Goal: Task Accomplishment & Management: Use online tool/utility

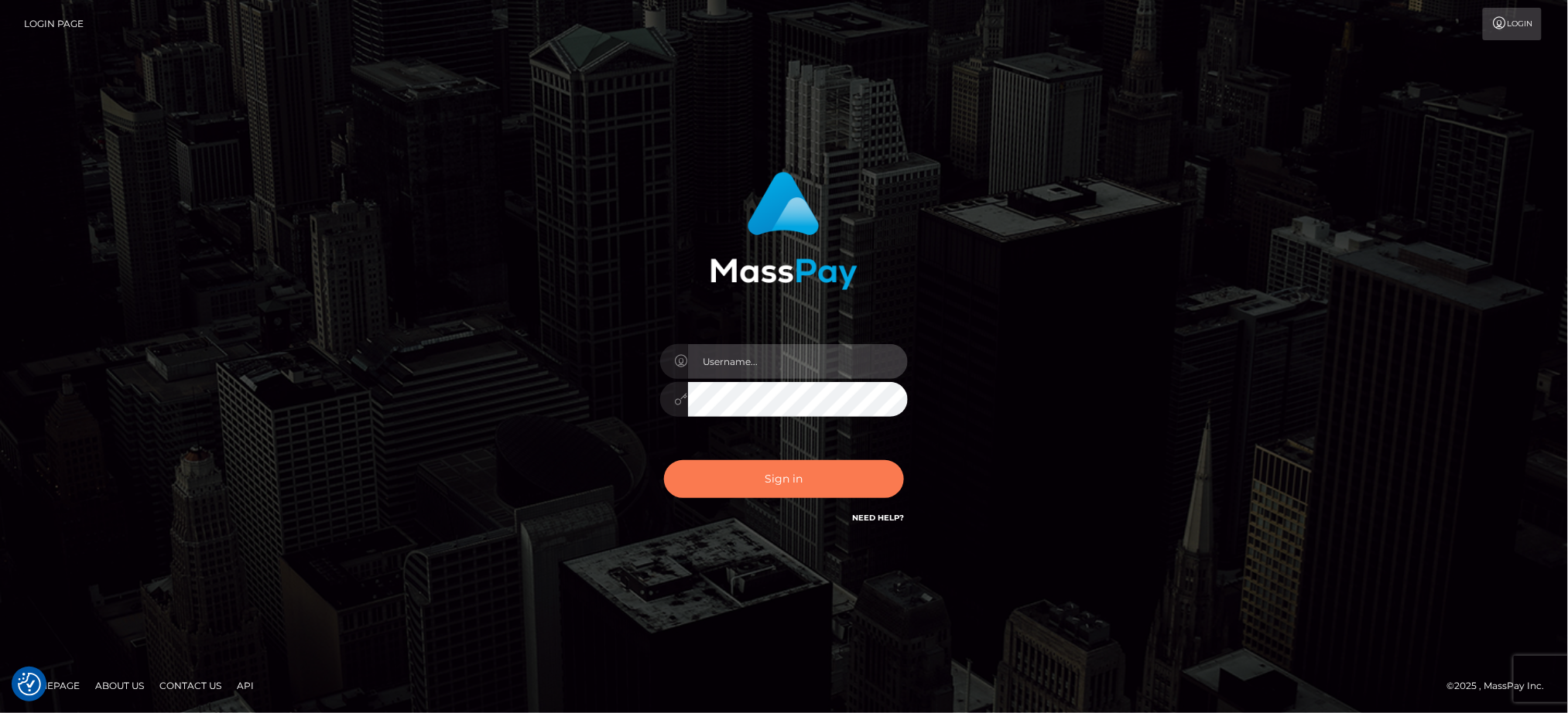
type input "Jiecel"
click at [765, 479] on button "Sign in" at bounding box center [784, 480] width 240 height 38
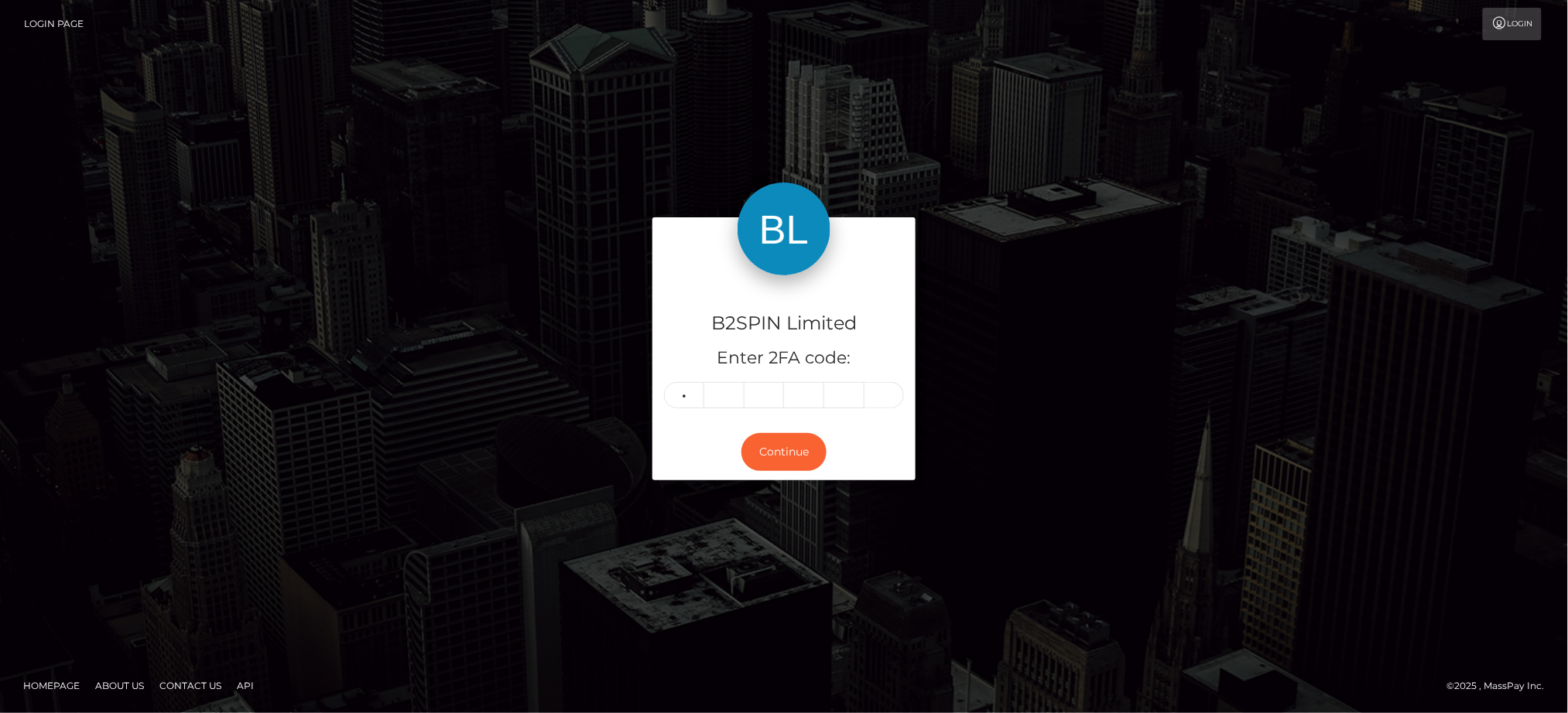
type input "0"
type input "8"
type input "3"
type input "5"
type input "1"
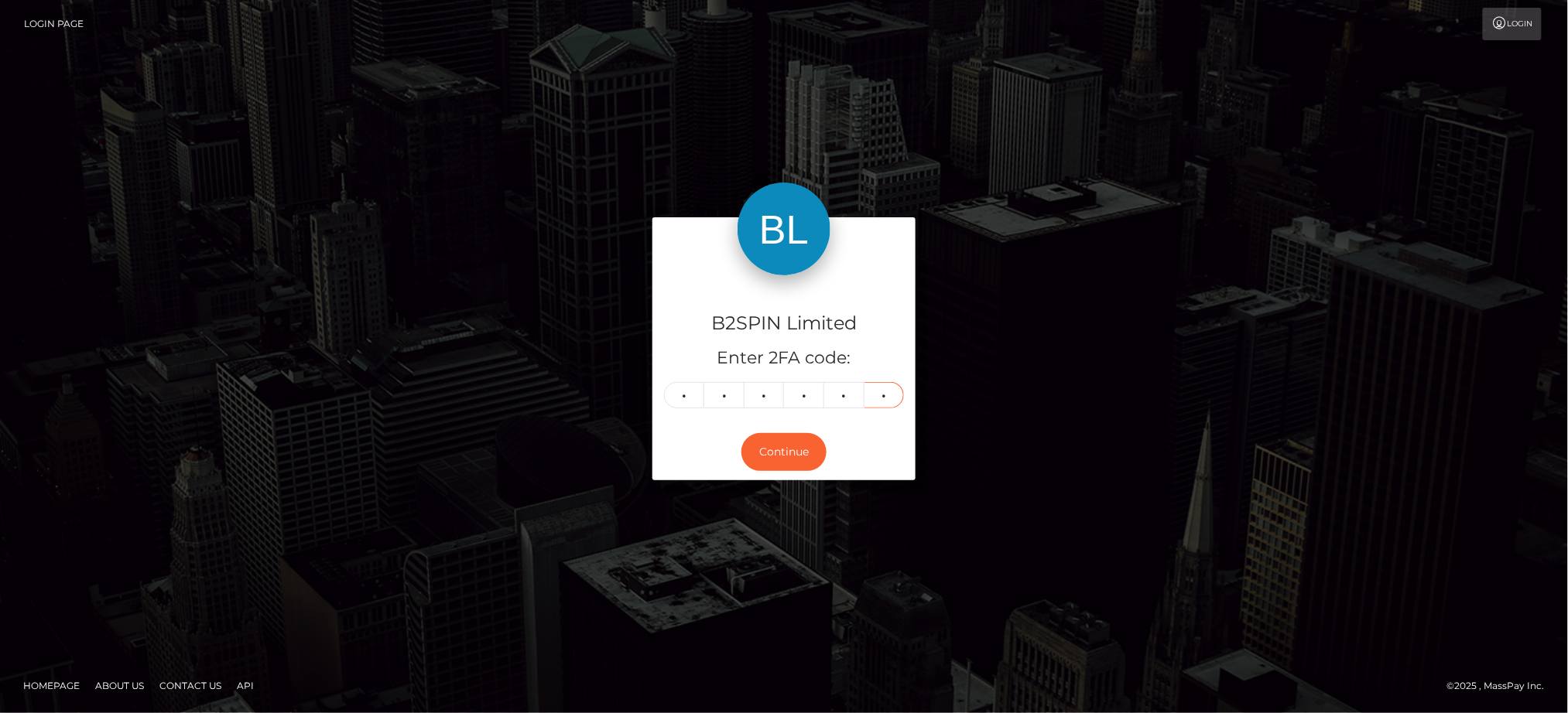
type input "7"
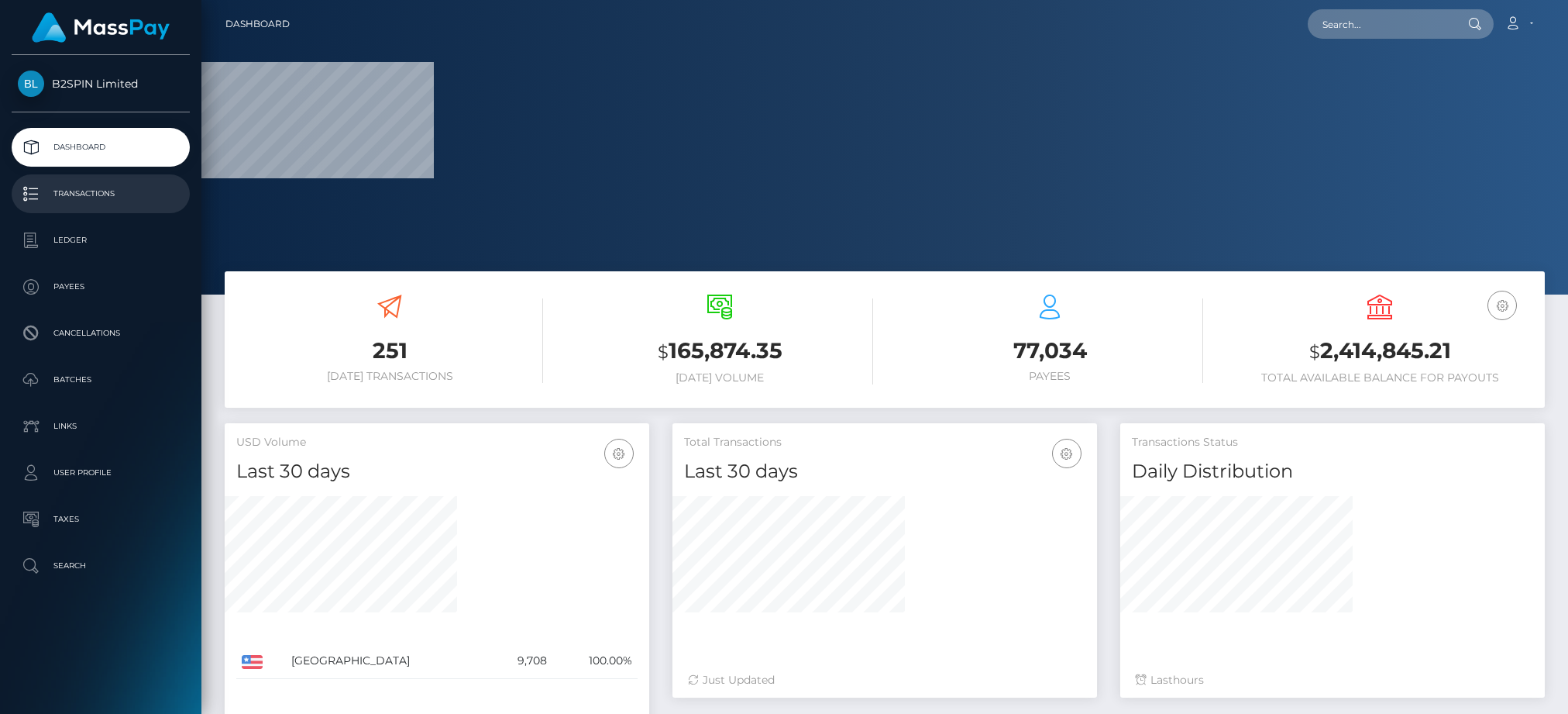
click at [75, 197] on p "Transactions" at bounding box center [101, 194] width 166 height 24
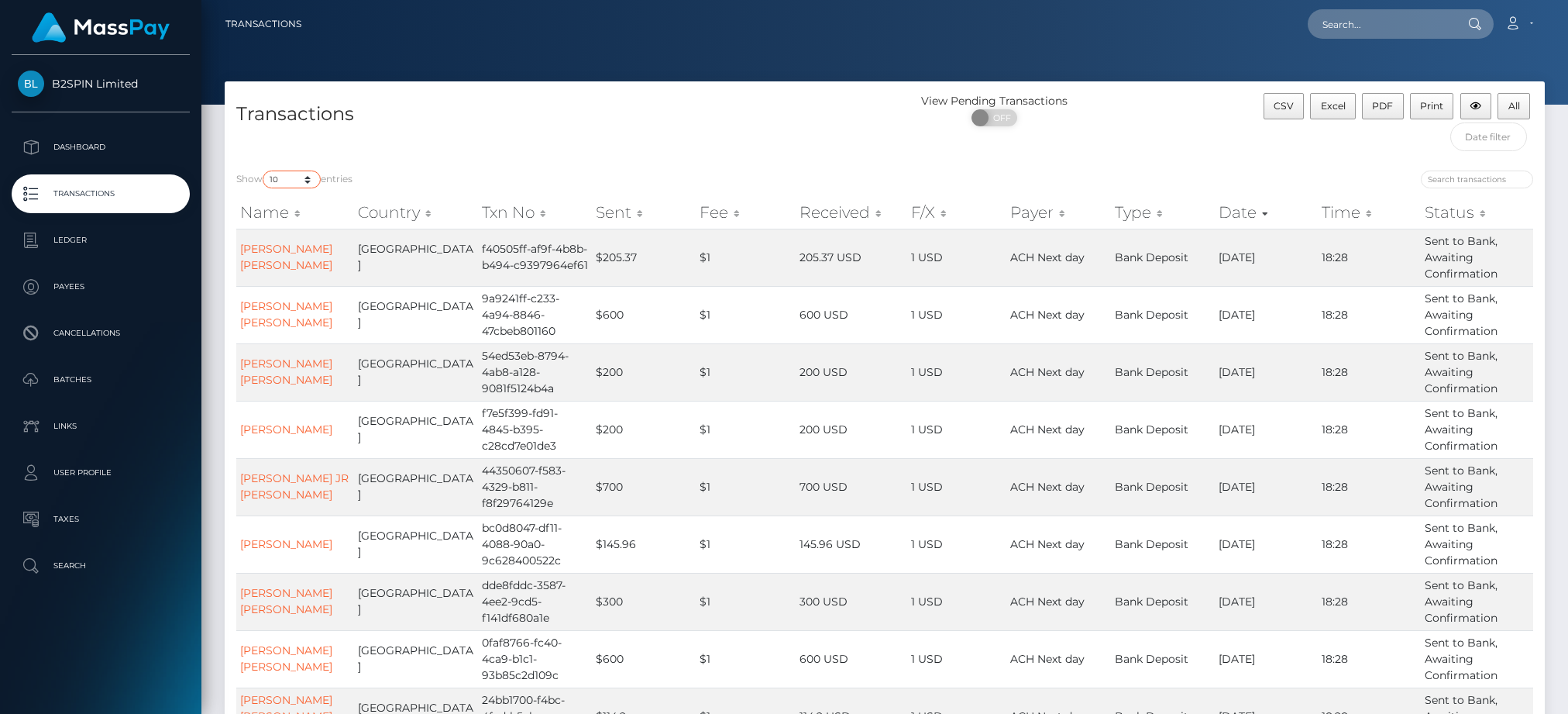
click at [286, 180] on select "10 25 50 100 250 500 1,000 3,500" at bounding box center [291, 179] width 58 height 18
select select "3500"
click at [264, 172] on select "10 25 50 100 250 500 1,000 3,500" at bounding box center [291, 179] width 58 height 18
click at [996, 119] on span "OFF" at bounding box center [999, 117] width 38 height 17
checkbox input "true"
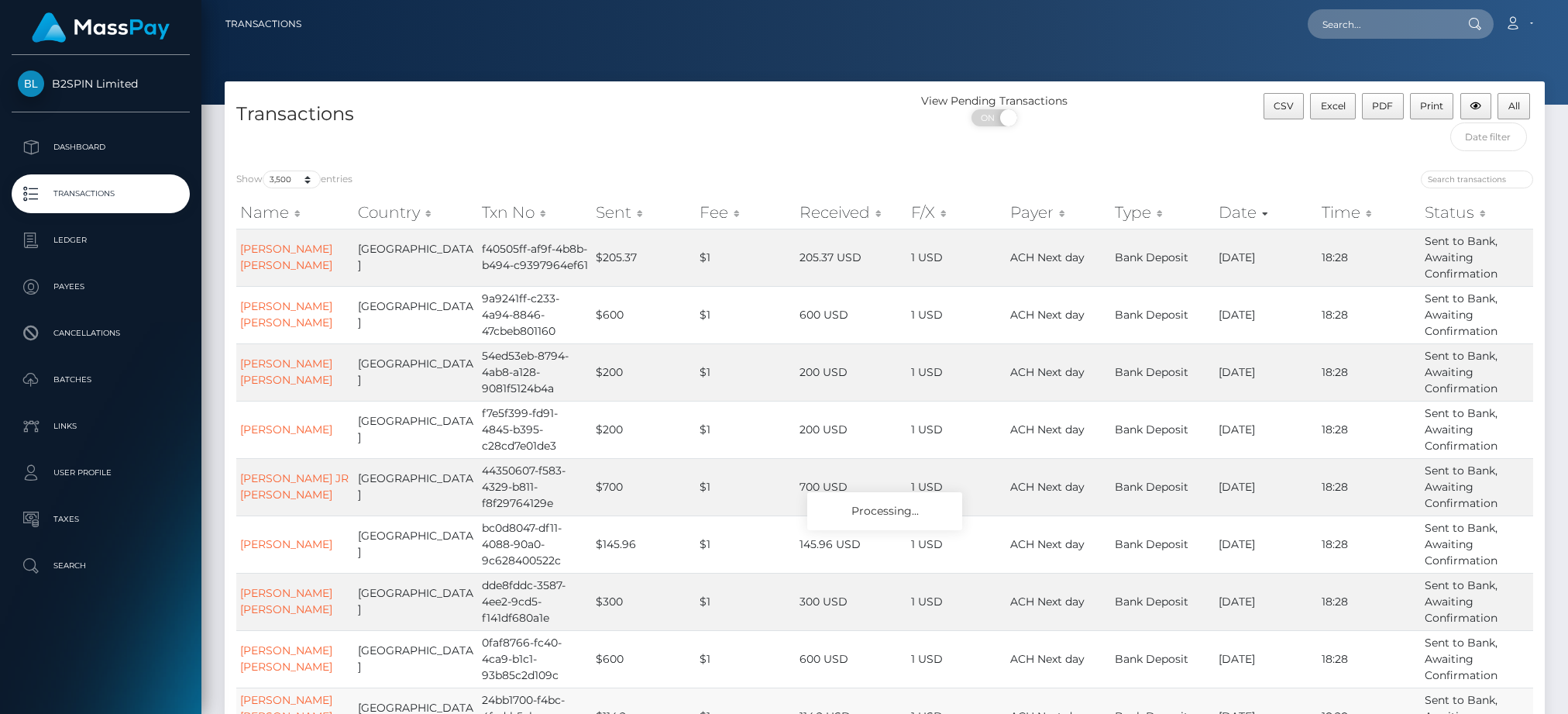
click at [907, 707] on td "1 USD" at bounding box center [957, 716] width 100 height 57
click at [1340, 111] on button "Excel" at bounding box center [1333, 106] width 45 height 27
click at [1334, 115] on button "Excel" at bounding box center [1333, 106] width 45 height 27
click at [295, 184] on select "10 25 50 100 250 500 1,000 3,500" at bounding box center [291, 179] width 58 height 18
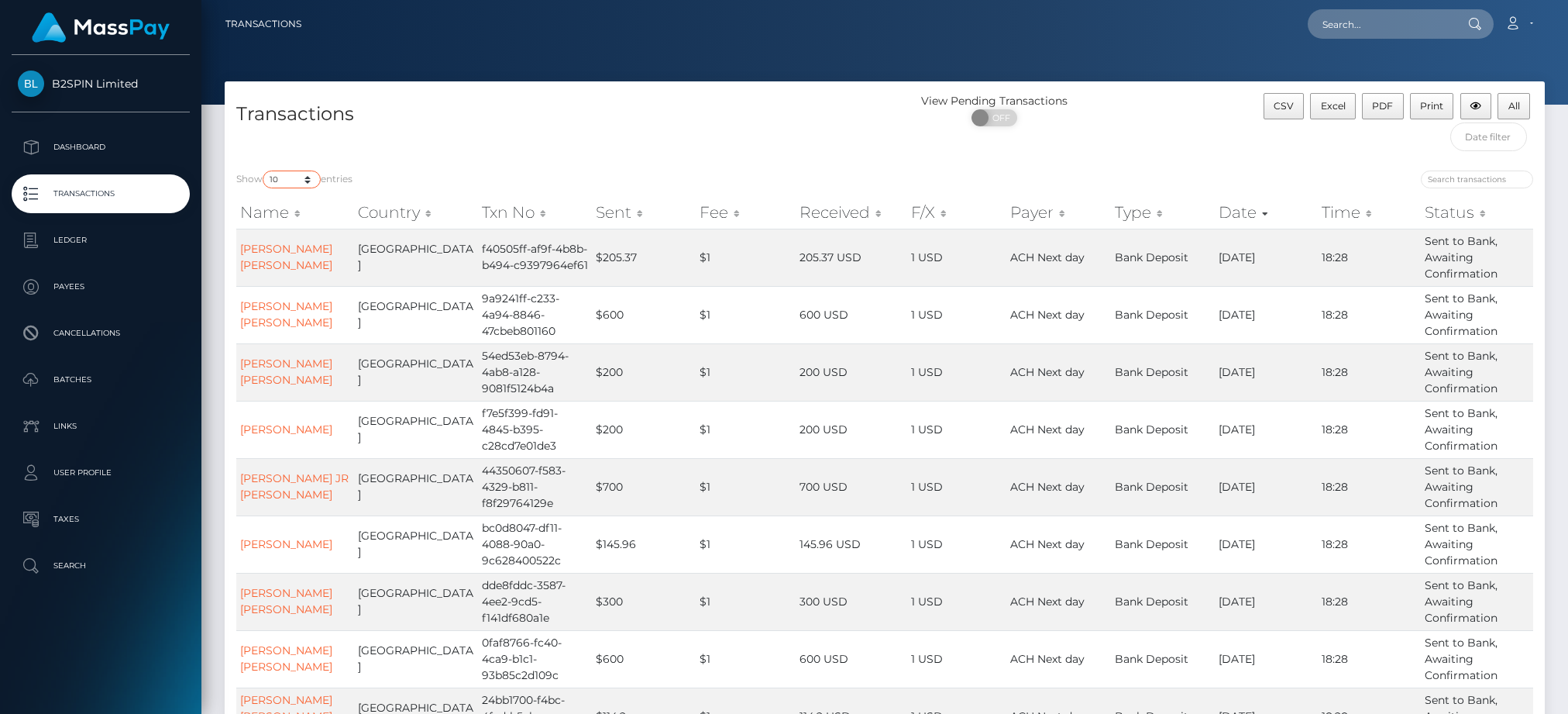
select select "3500"
click at [264, 172] on select "10 25 50 100 250 500 1,000 3,500" at bounding box center [291, 179] width 58 height 18
click at [1002, 116] on span "OFF" at bounding box center [999, 117] width 38 height 17
checkbox input "true"
drag, startPoint x: 1339, startPoint y: 116, endPoint x: 13, endPoint y: 218, distance: 1329.9
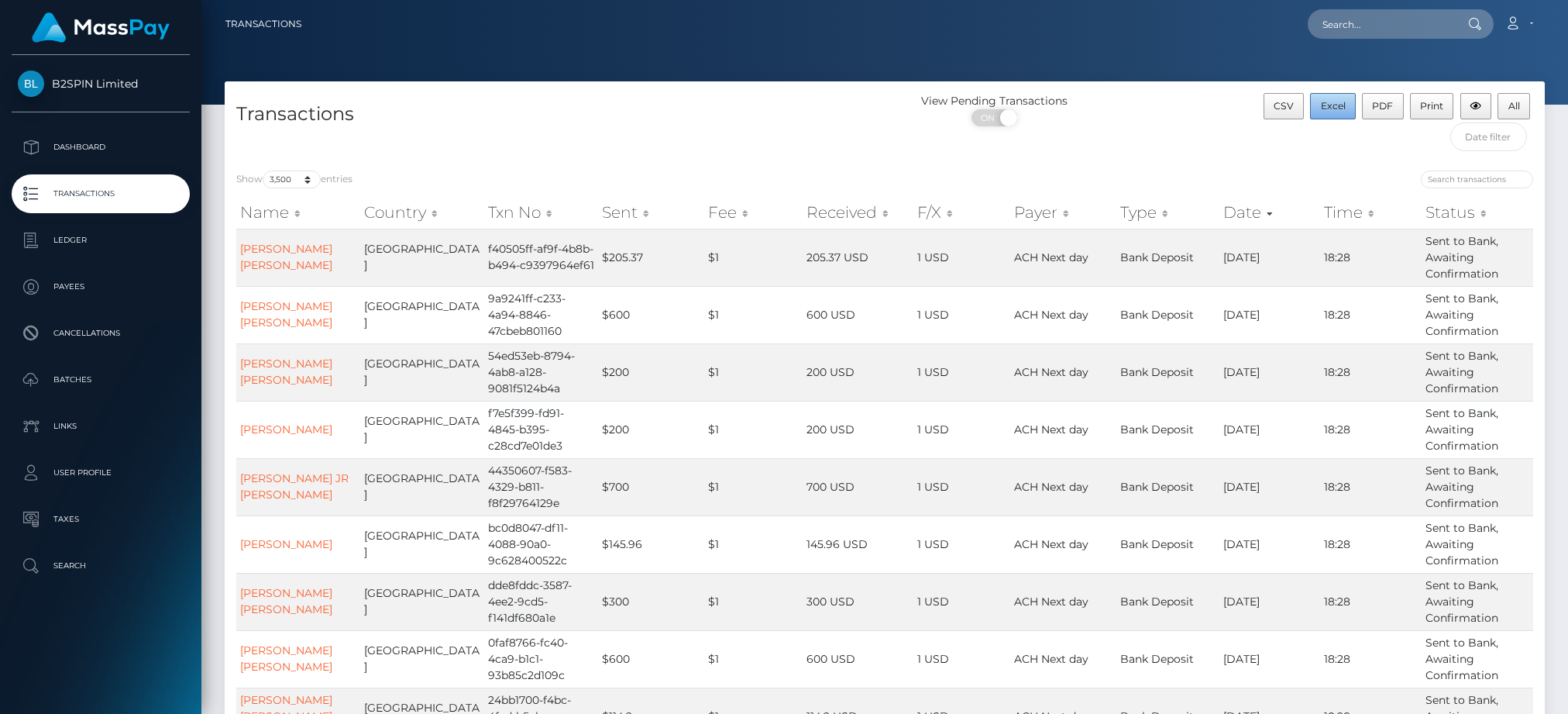
click at [1339, 116] on button "Excel" at bounding box center [1333, 106] width 45 height 27
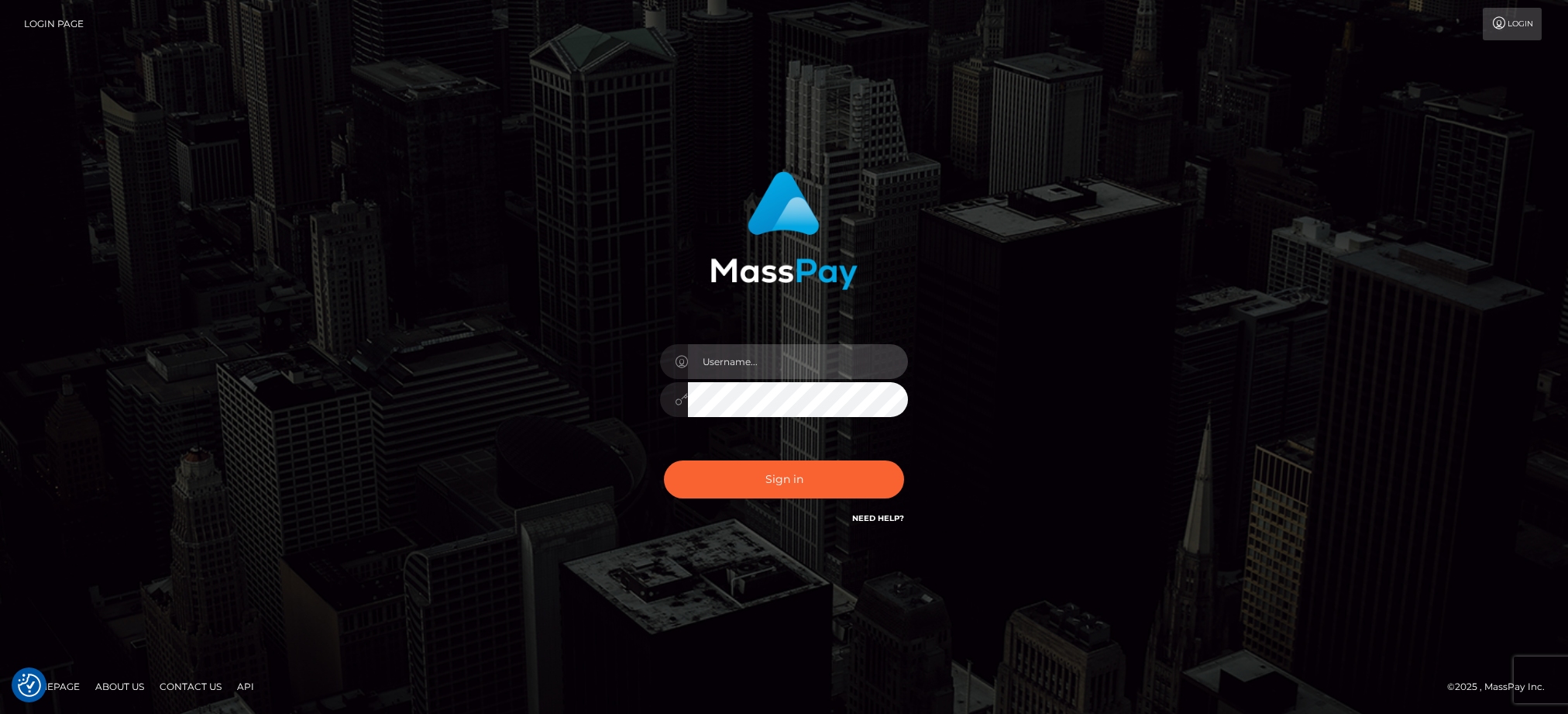
type input "Jiecel"
drag, startPoint x: 76, startPoint y: 93, endPoint x: 460, endPoint y: 1, distance: 394.9
click at [76, 93] on div "Jiecel Sign in" at bounding box center [784, 357] width 1568 height 627
